Goal: Information Seeking & Learning: Learn about a topic

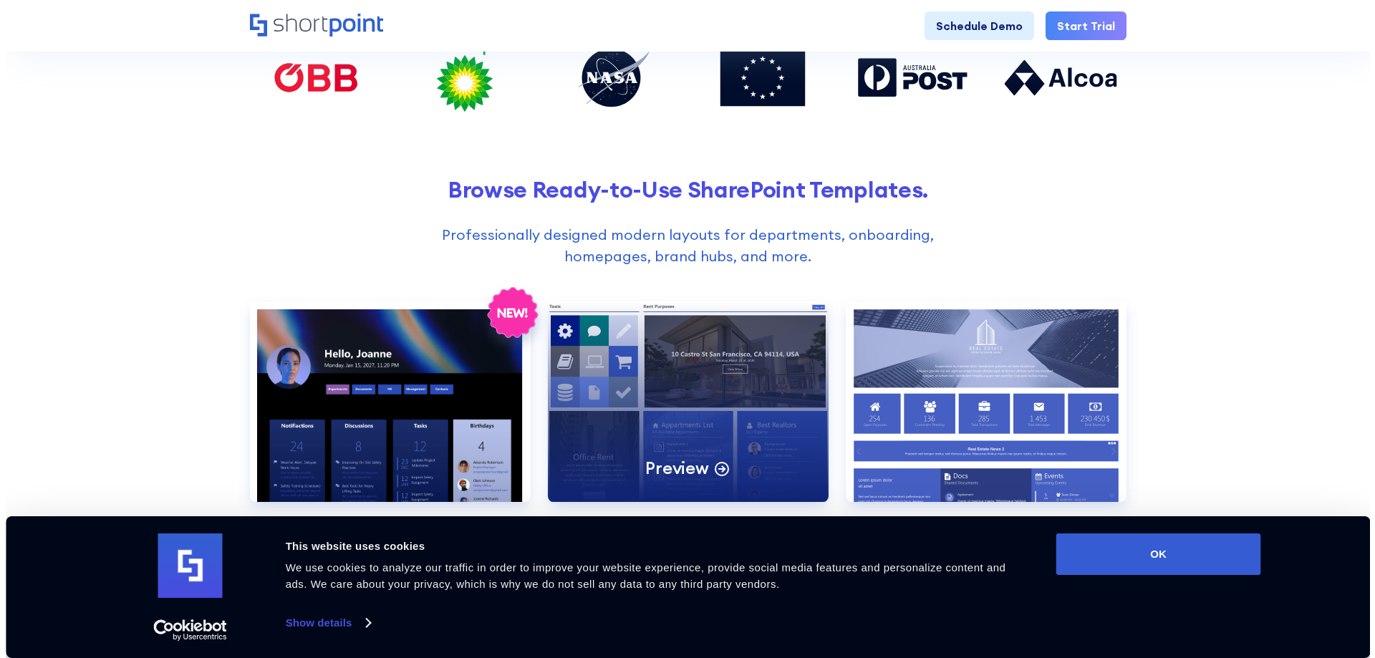
scroll to position [645, 0]
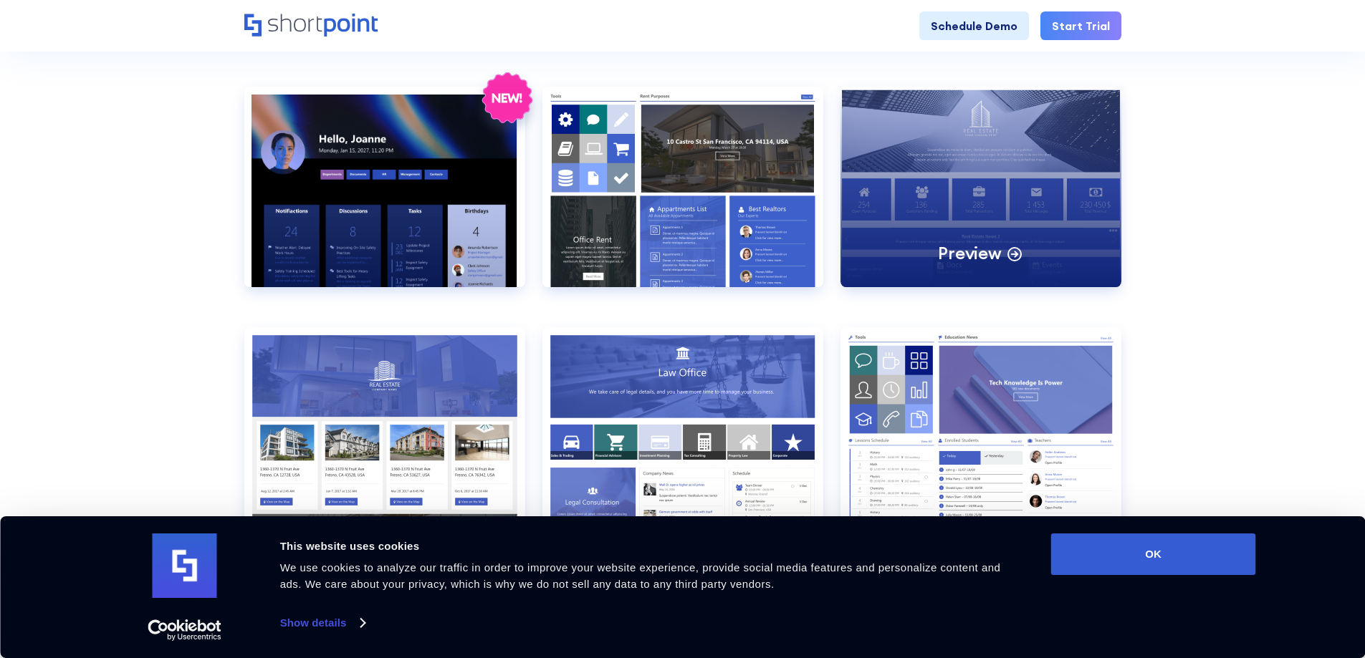
click at [920, 173] on div "Preview" at bounding box center [980, 187] width 281 height 201
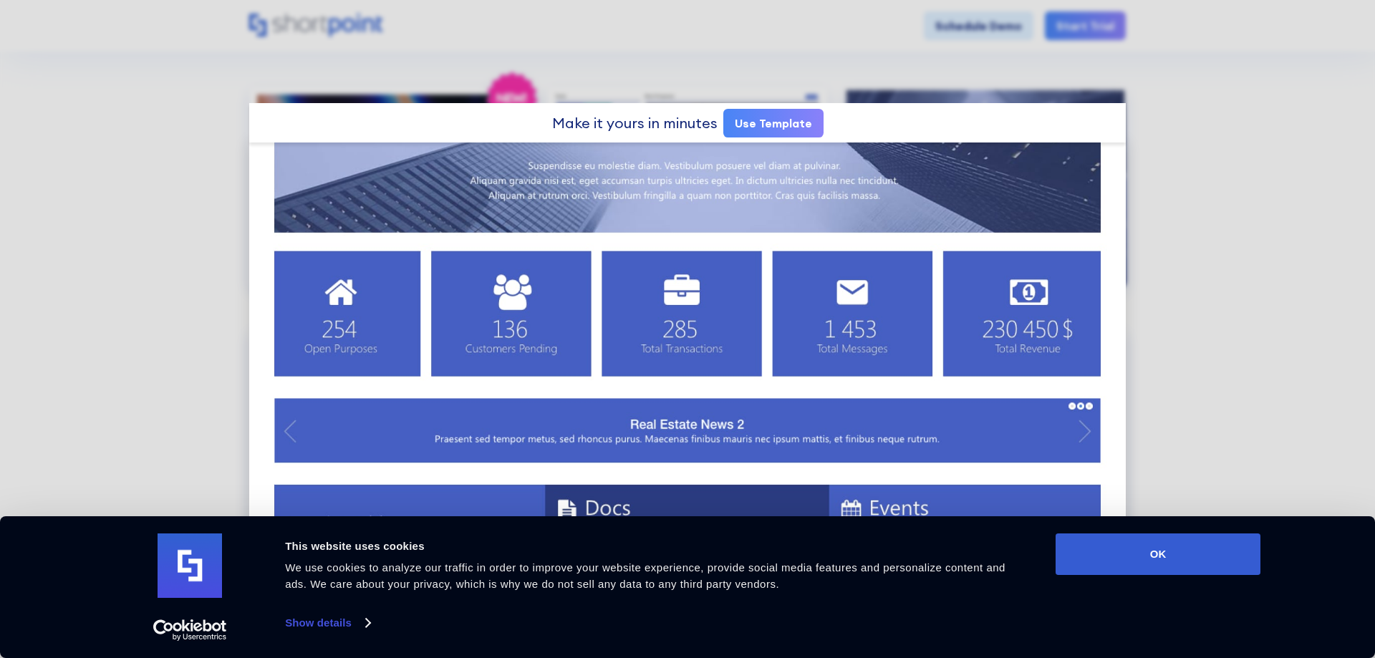
scroll to position [0, 0]
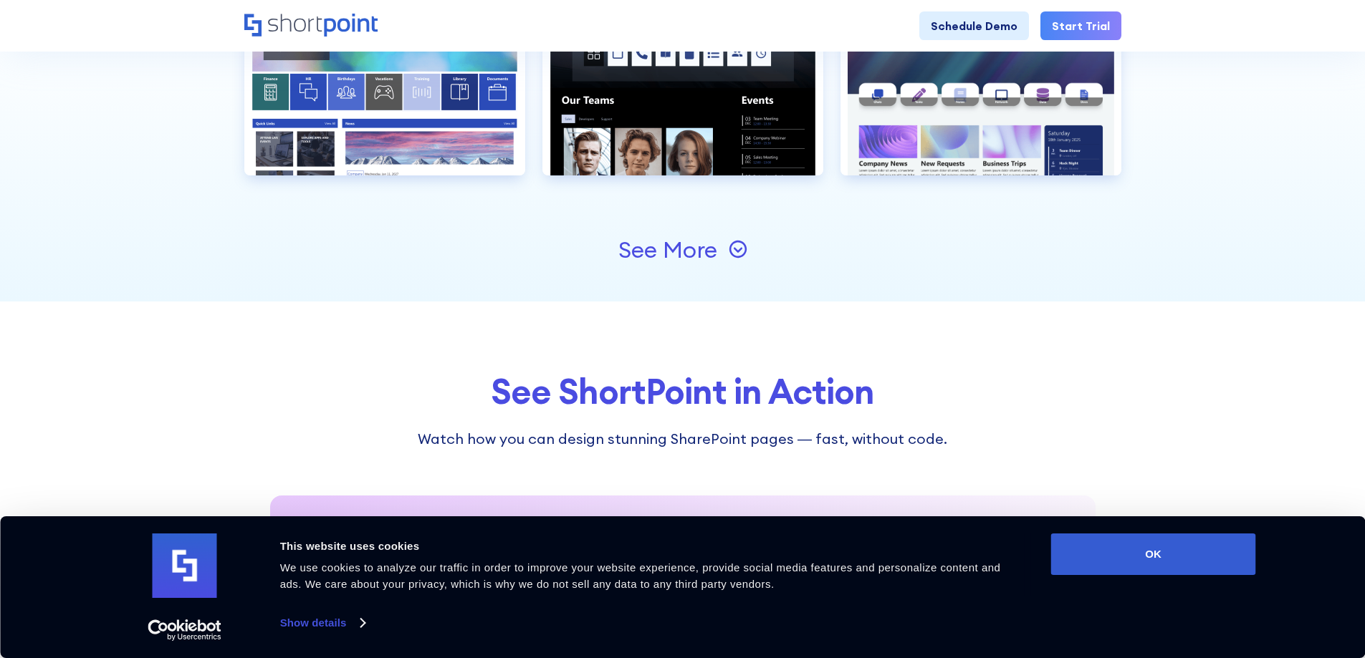
scroll to position [1504, 0]
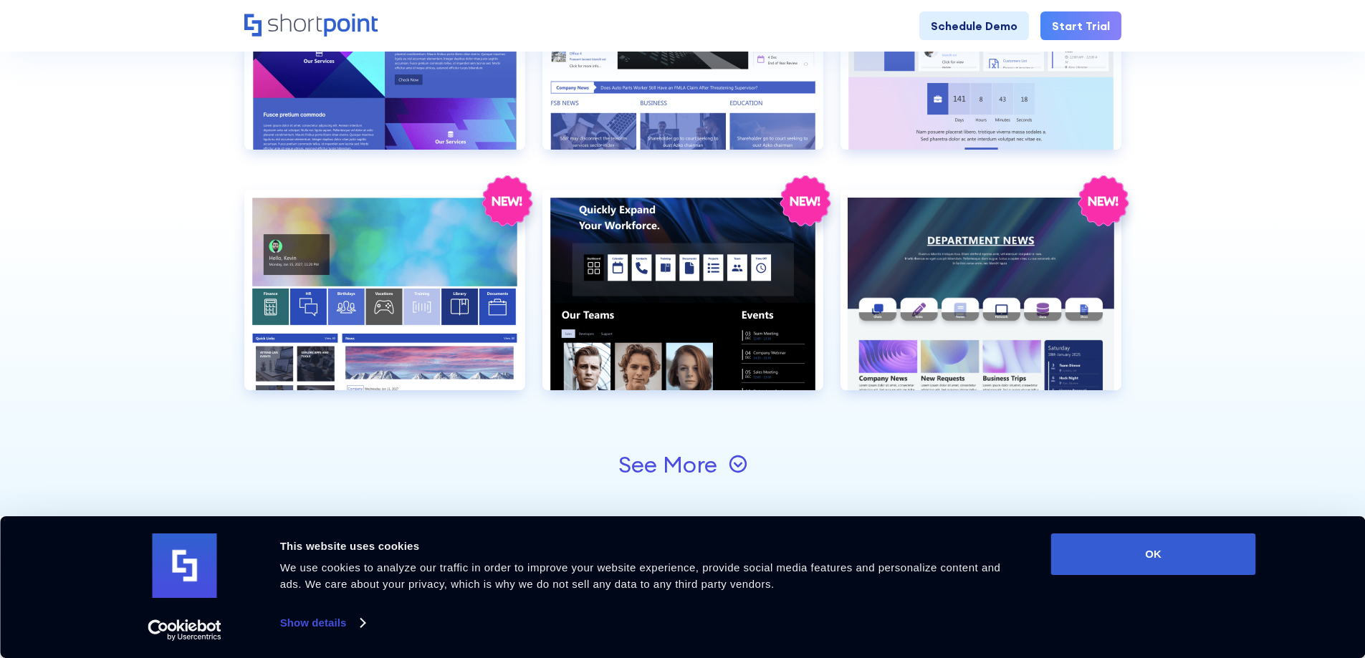
click at [660, 466] on div "See More" at bounding box center [667, 464] width 99 height 23
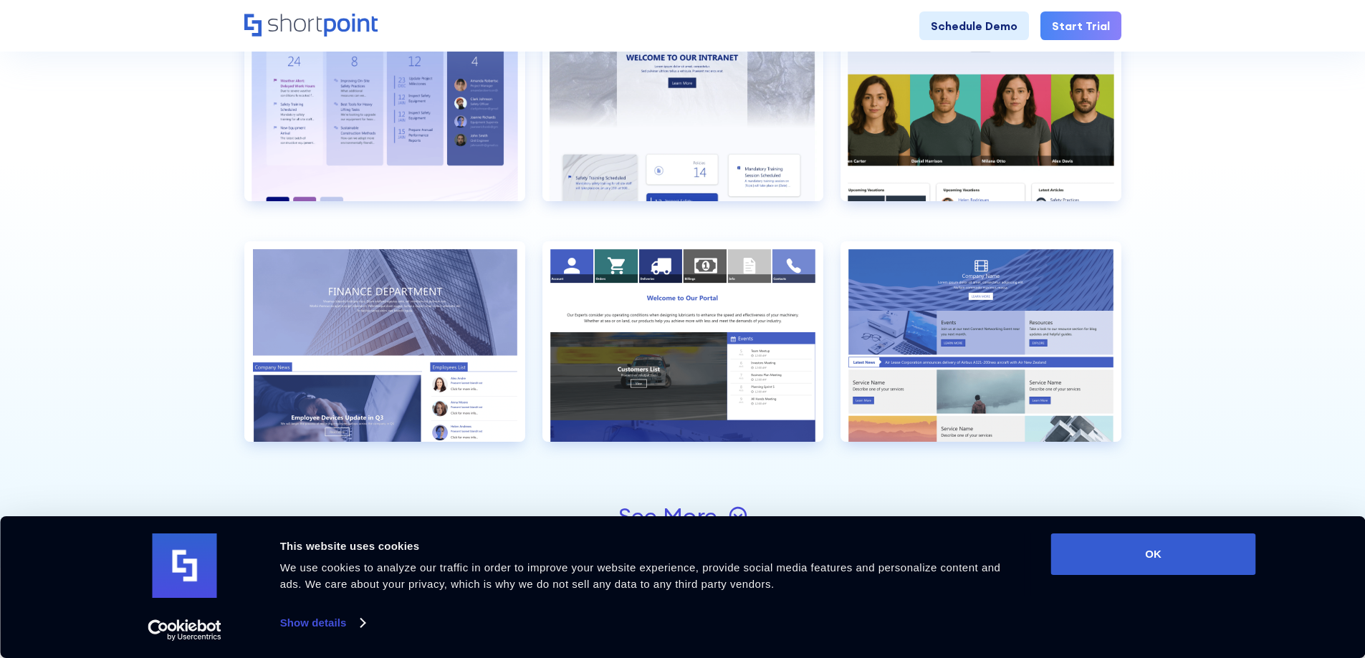
scroll to position [2149, 0]
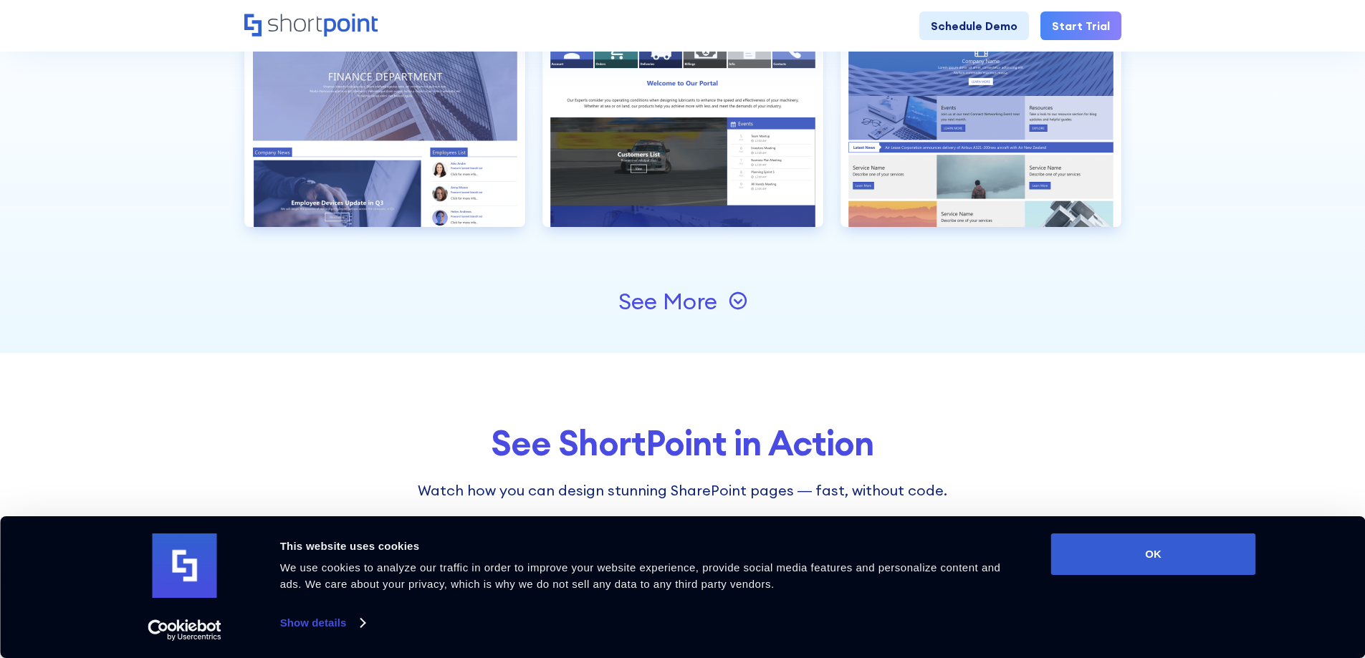
click at [672, 295] on div "See More" at bounding box center [667, 301] width 99 height 23
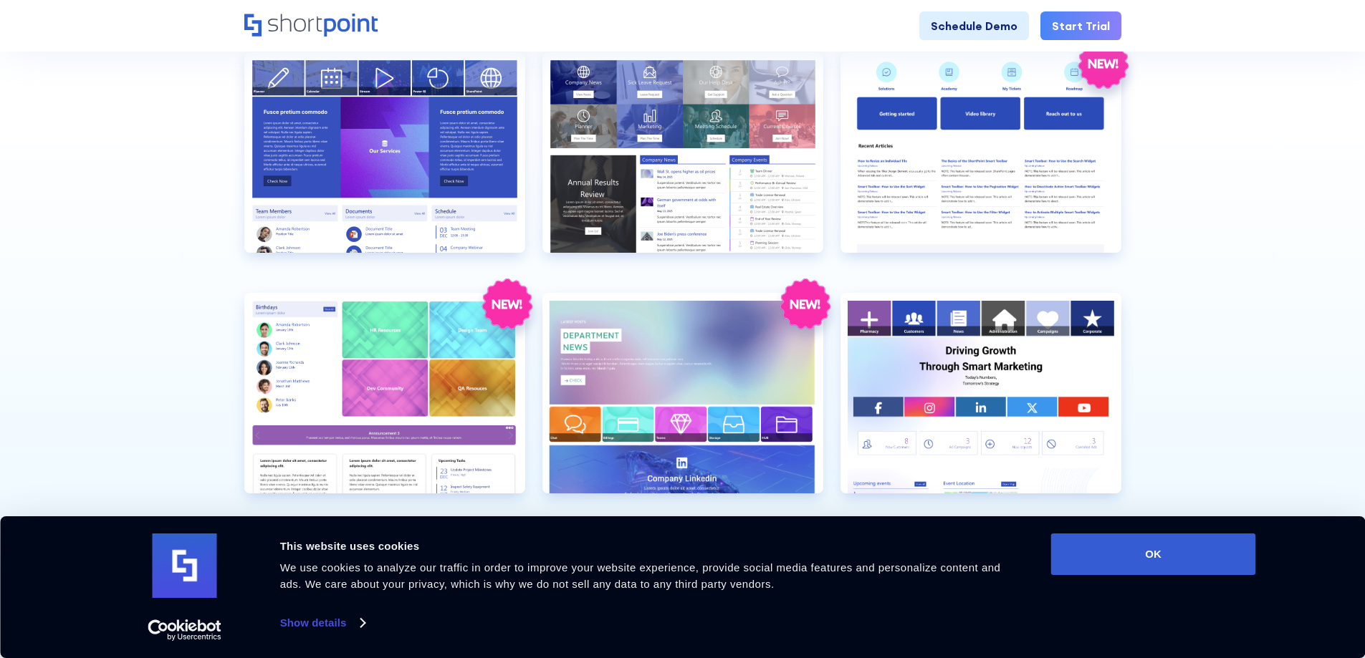
scroll to position [2579, 0]
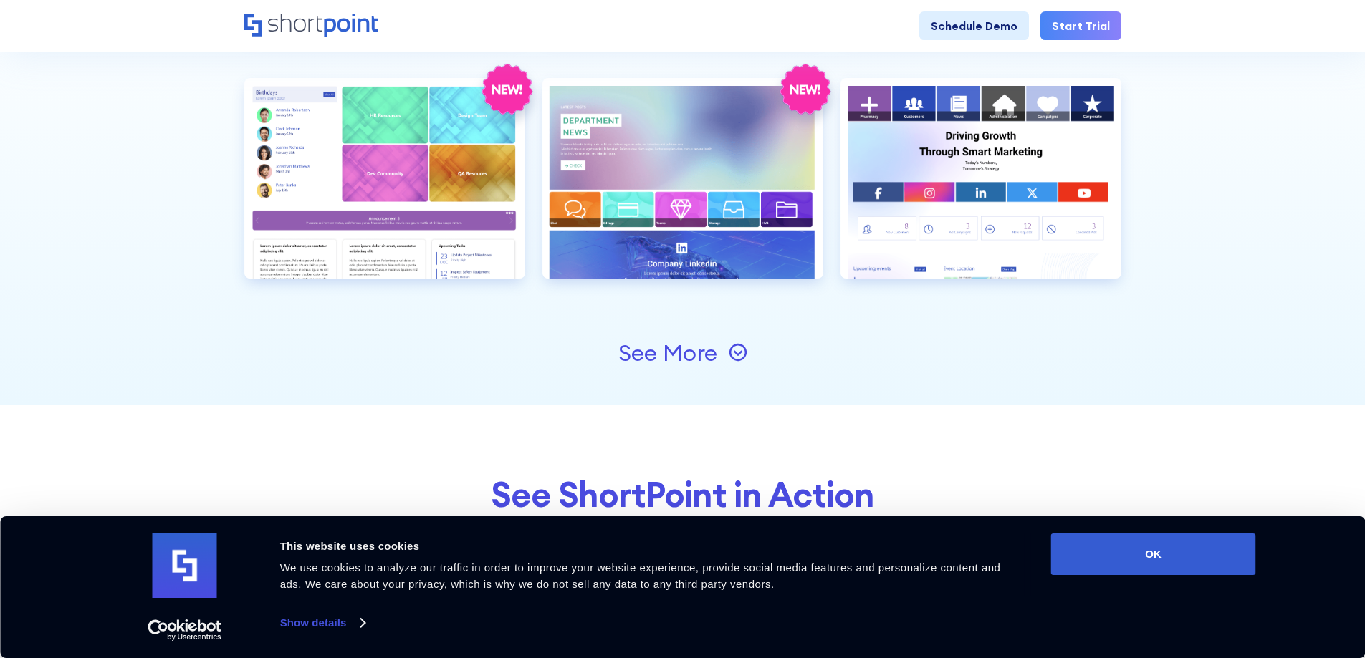
click at [676, 356] on div "See More" at bounding box center [667, 353] width 99 height 23
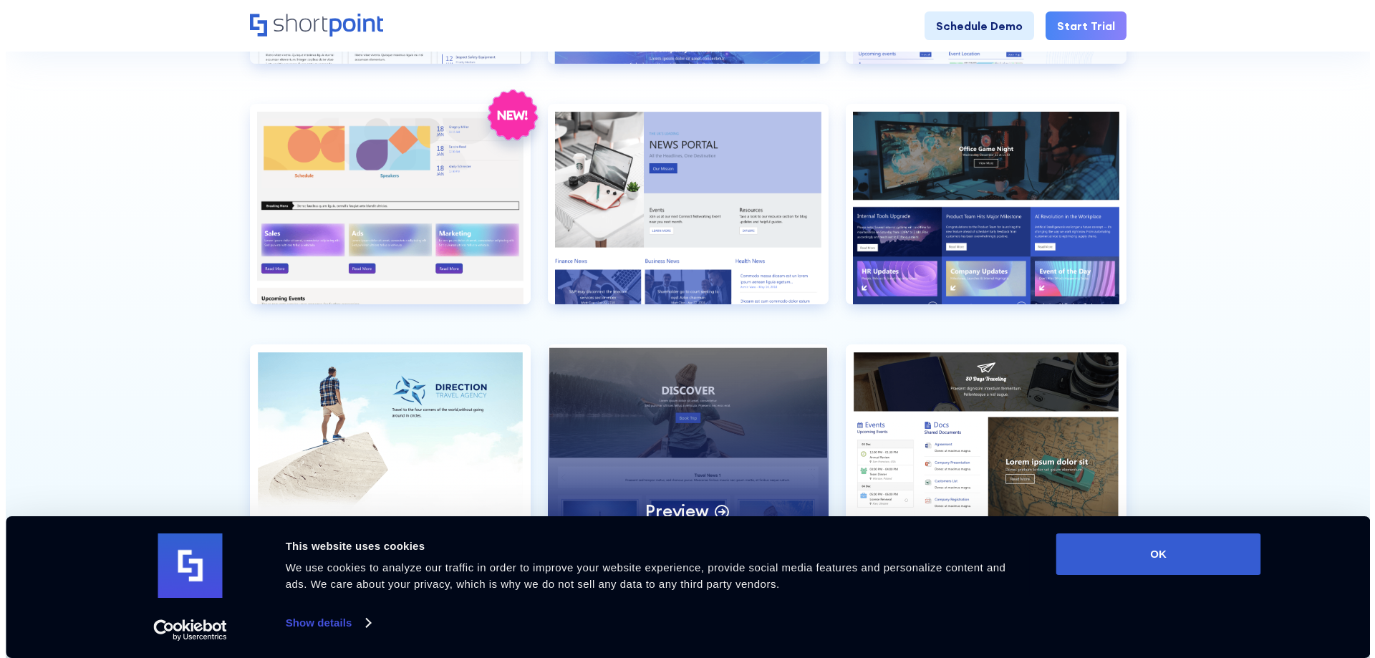
scroll to position [3009, 0]
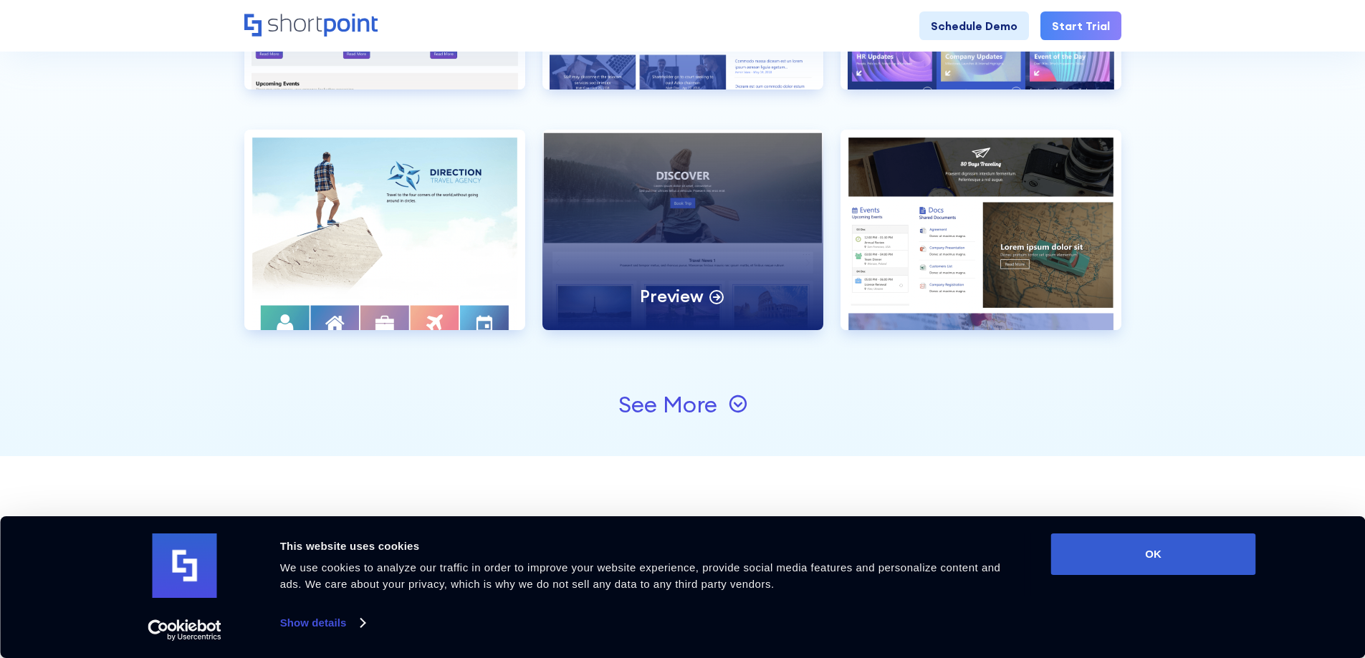
click at [681, 294] on p "Preview" at bounding box center [671, 296] width 63 height 22
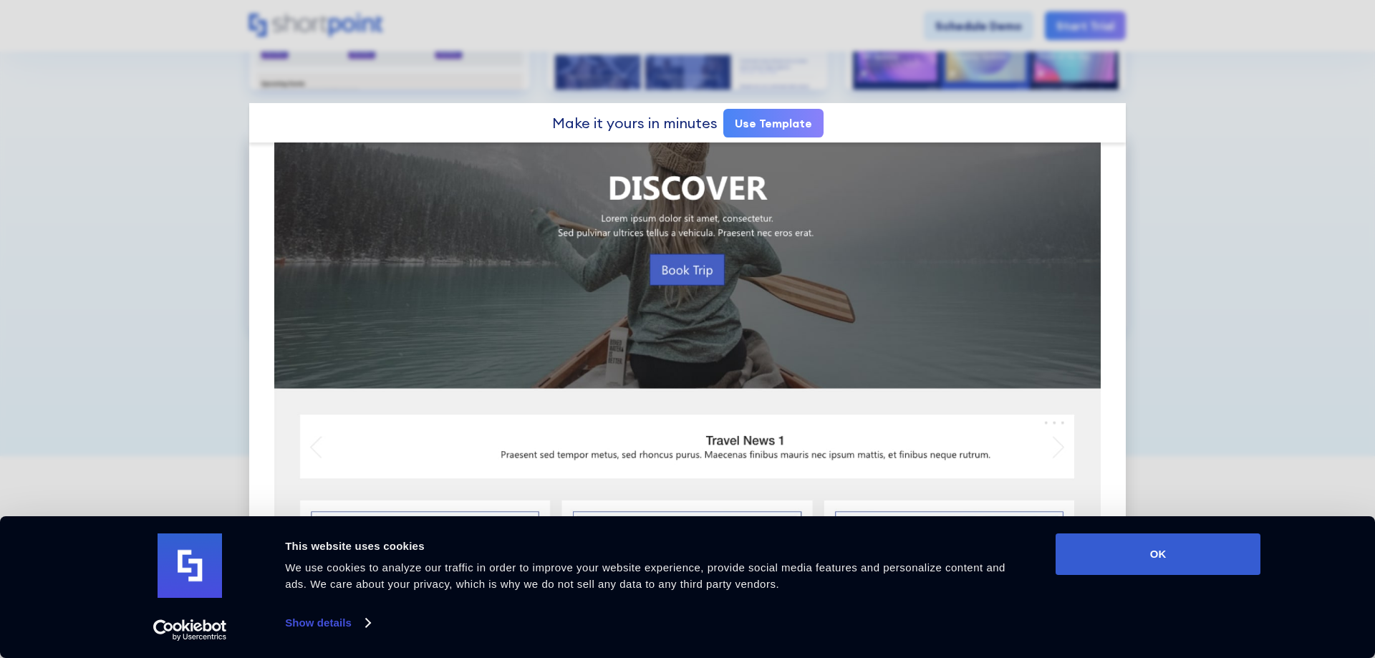
scroll to position [0, 0]
